Goal: Information Seeking & Learning: Understand process/instructions

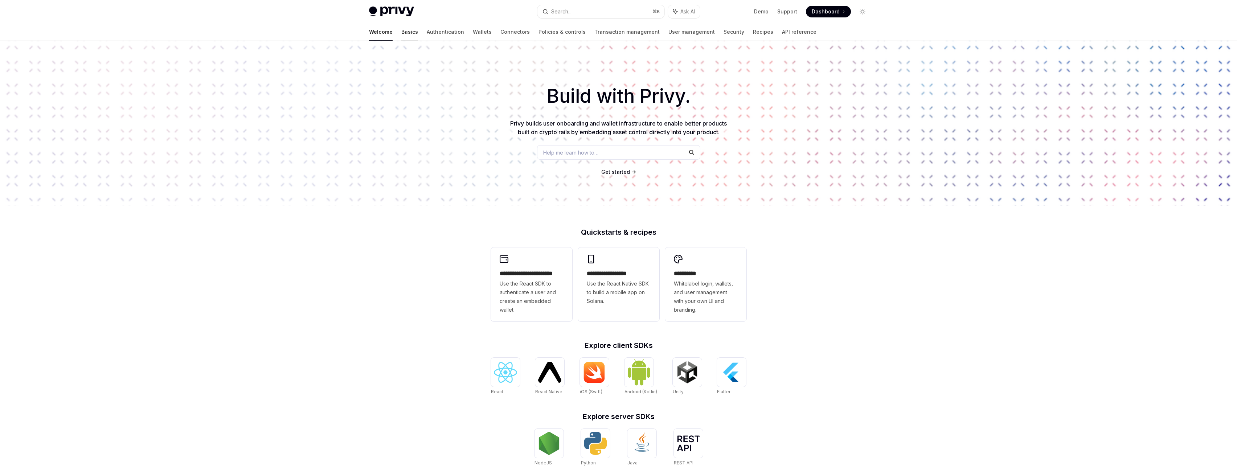
click at [401, 31] on link "Basics" at bounding box center [409, 31] width 17 height 17
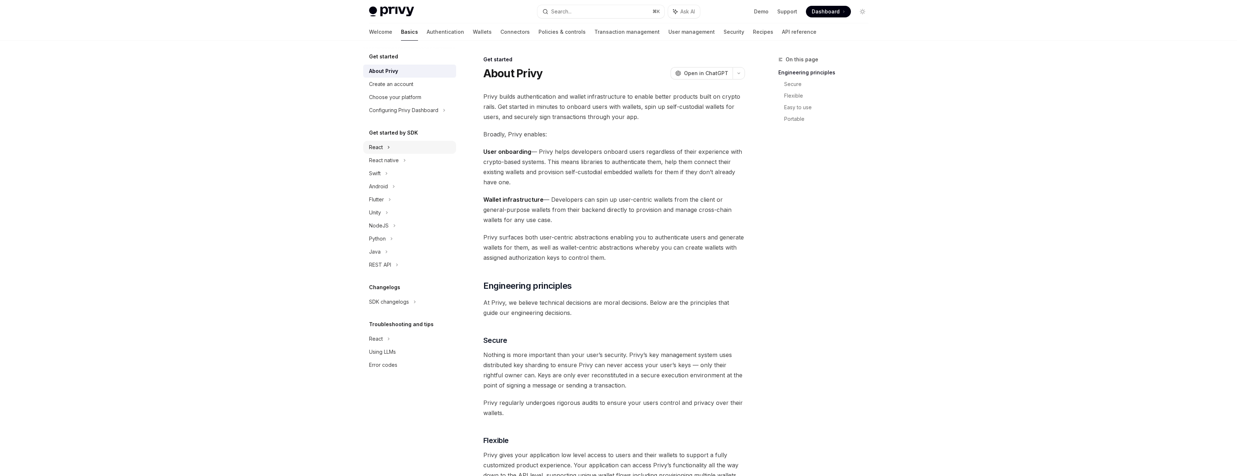
click at [422, 143] on div "React" at bounding box center [409, 147] width 93 height 13
type textarea "*"
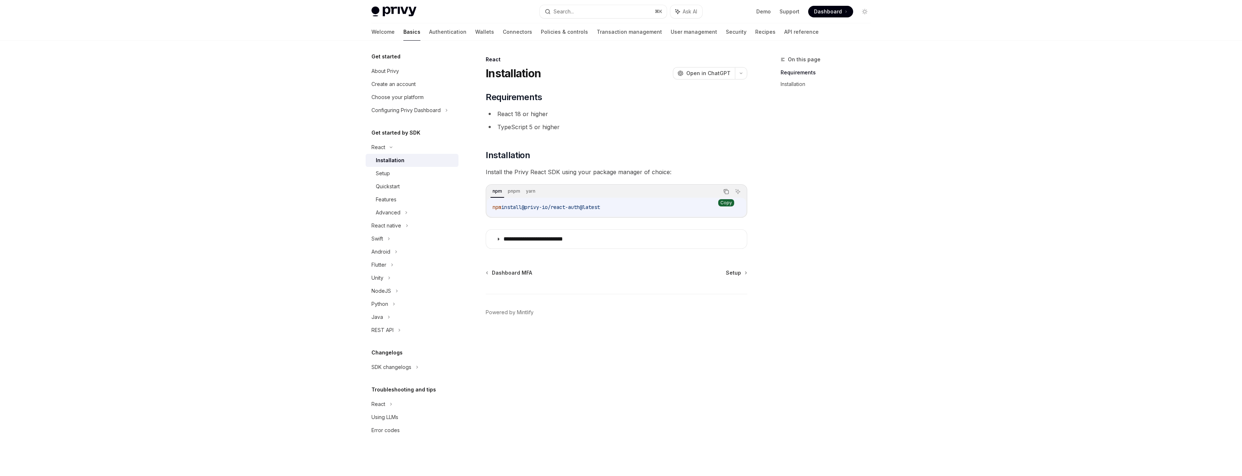
click at [729, 192] on icon "Copy the contents from the code block" at bounding box center [726, 192] width 6 height 6
click at [564, 235] on p "**********" at bounding box center [545, 238] width 82 height 7
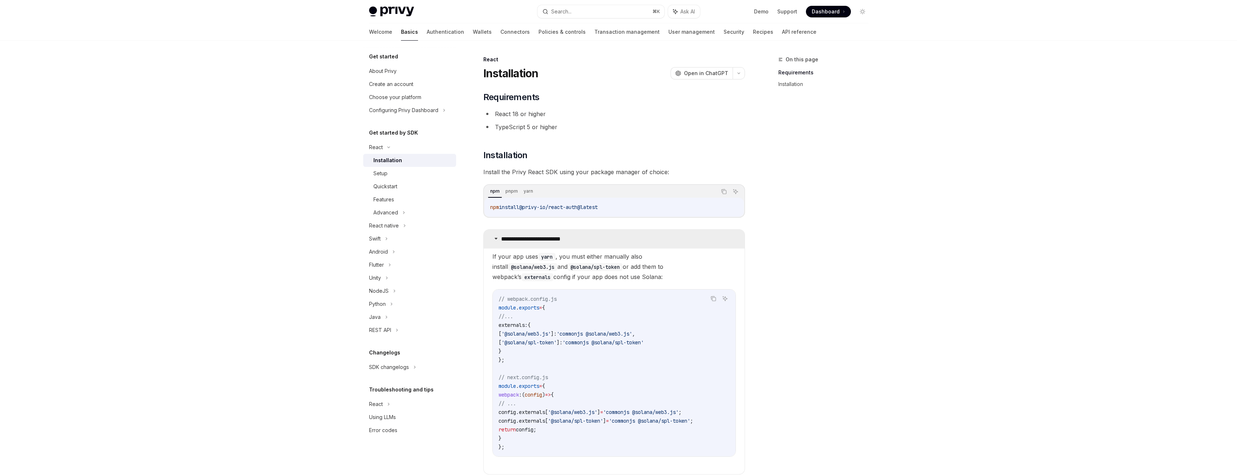
click at [564, 235] on p "**********" at bounding box center [542, 238] width 82 height 7
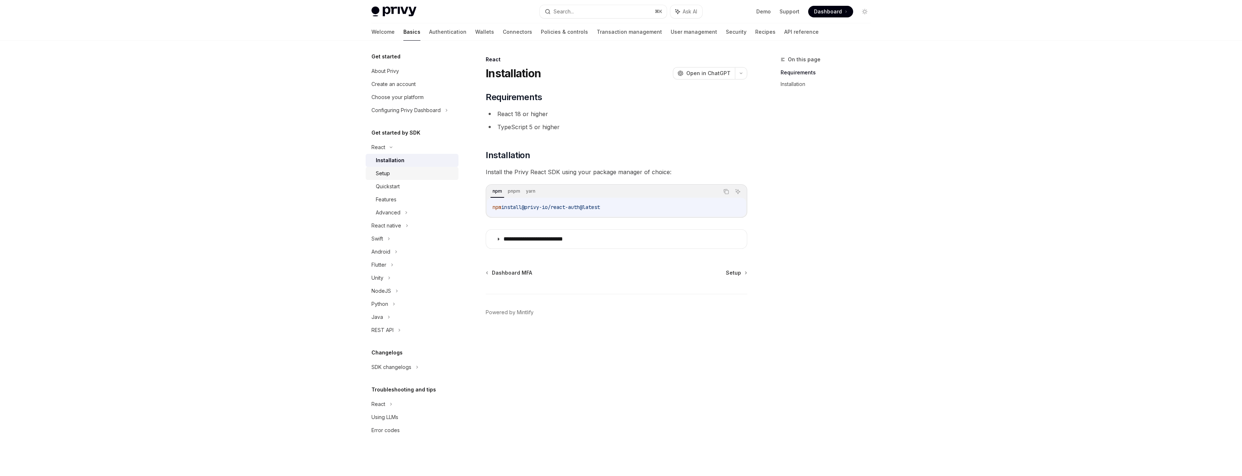
click at [379, 169] on div "Setup" at bounding box center [383, 173] width 14 height 9
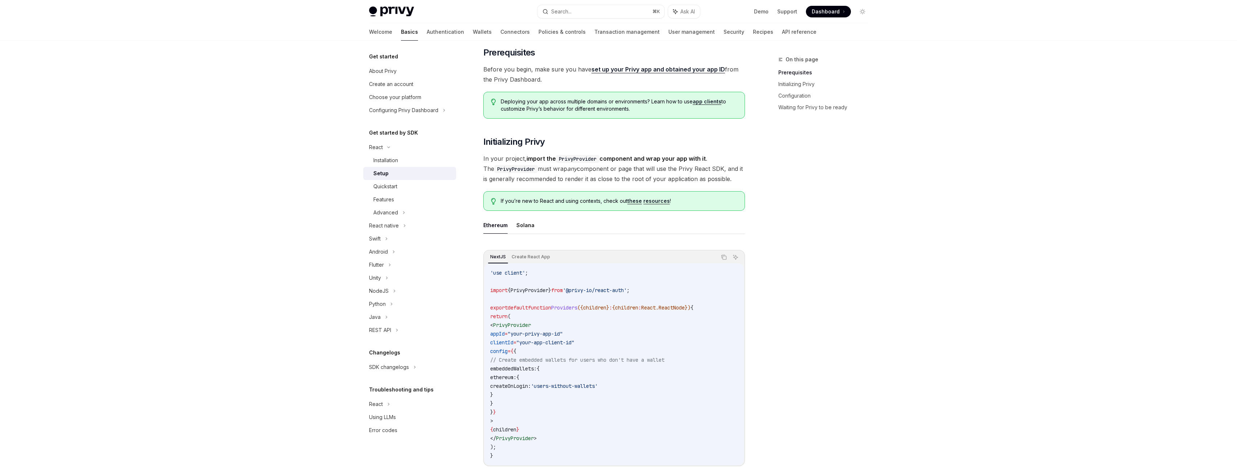
scroll to position [138, 0]
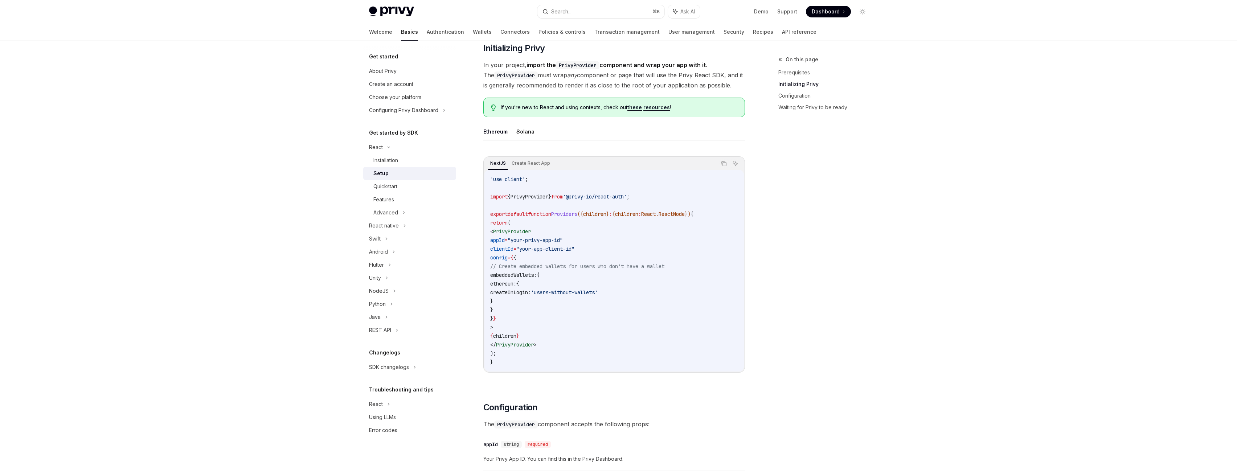
click at [525, 154] on div "NextJS Create React App Copy Ask AI 'use client' ; import { PrivyProvider } fro…" at bounding box center [614, 266] width 262 height 235
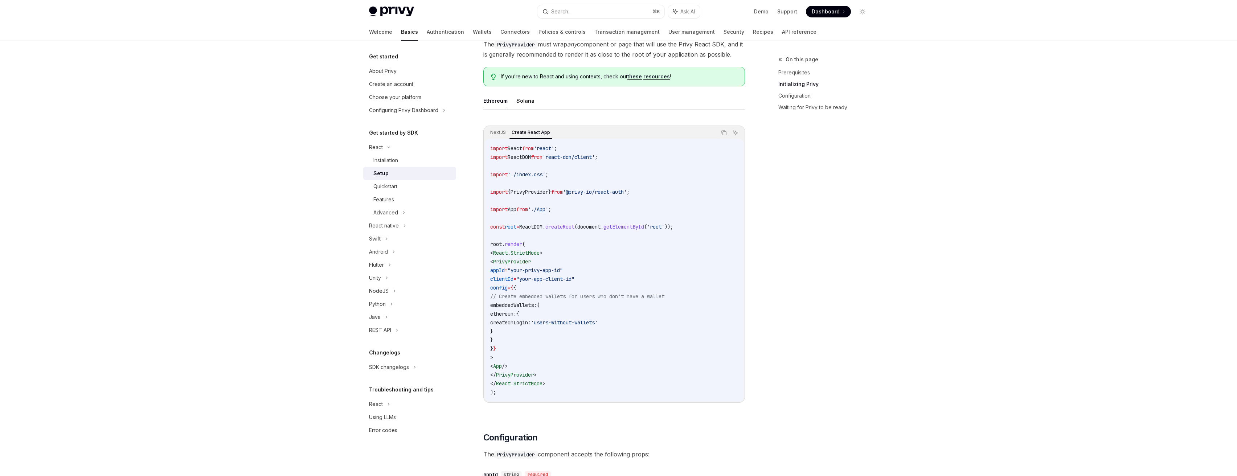
scroll to position [170, 0]
type textarea "*"
